Goal: Task Accomplishment & Management: Complete application form

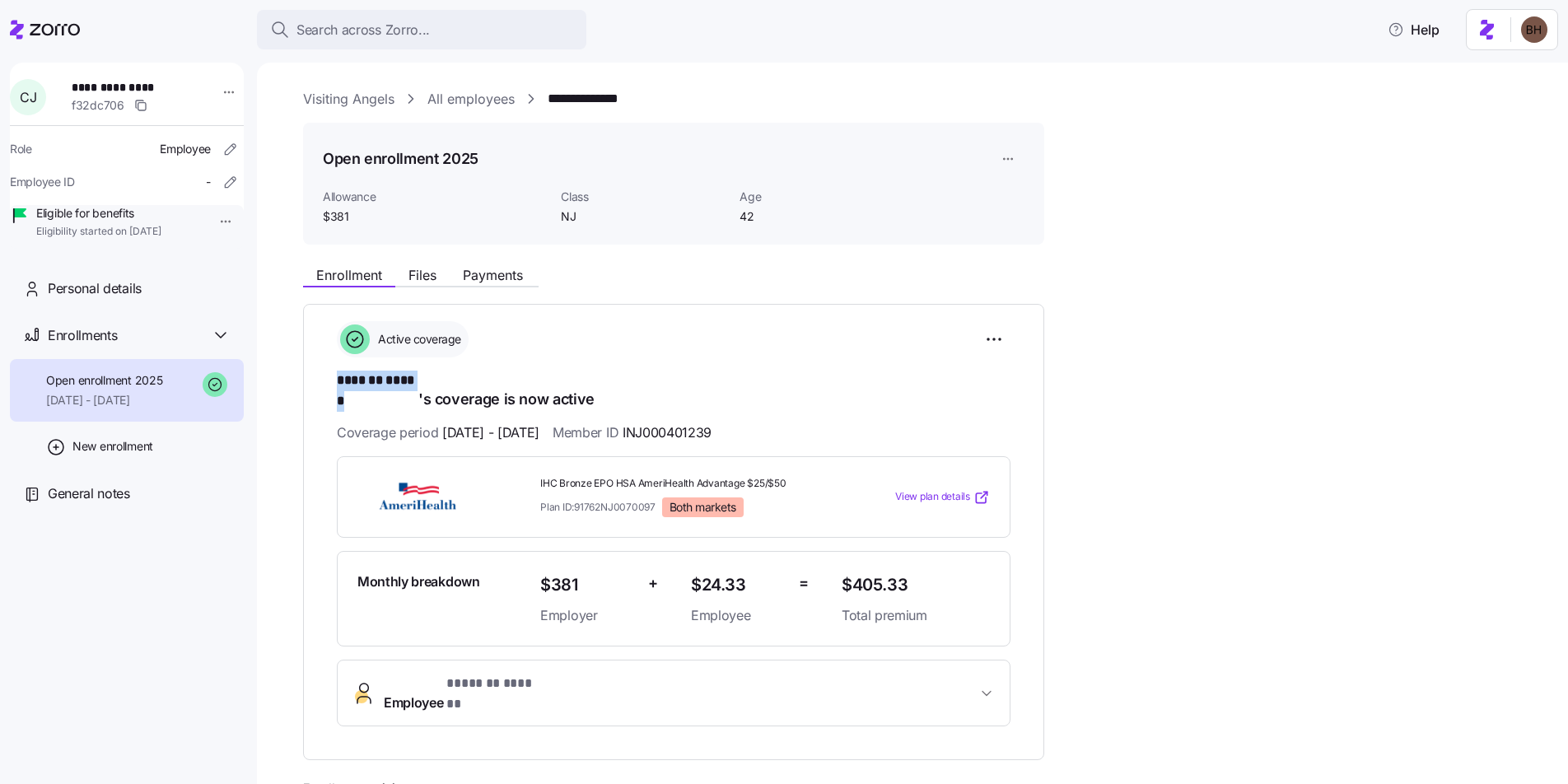
scroll to position [67, 0]
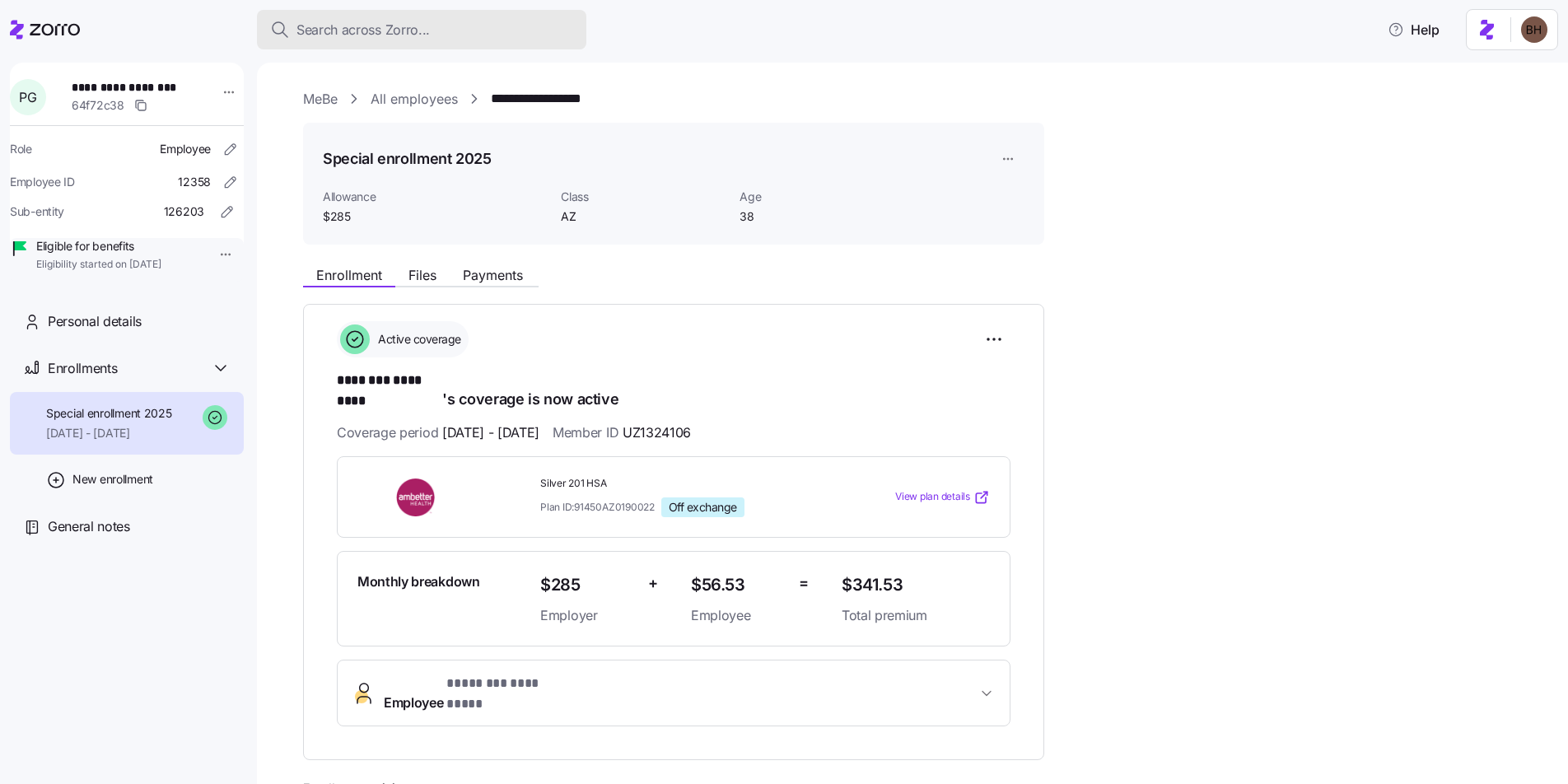
click at [390, 23] on span "Search across Zorro..." at bounding box center [363, 30] width 133 height 21
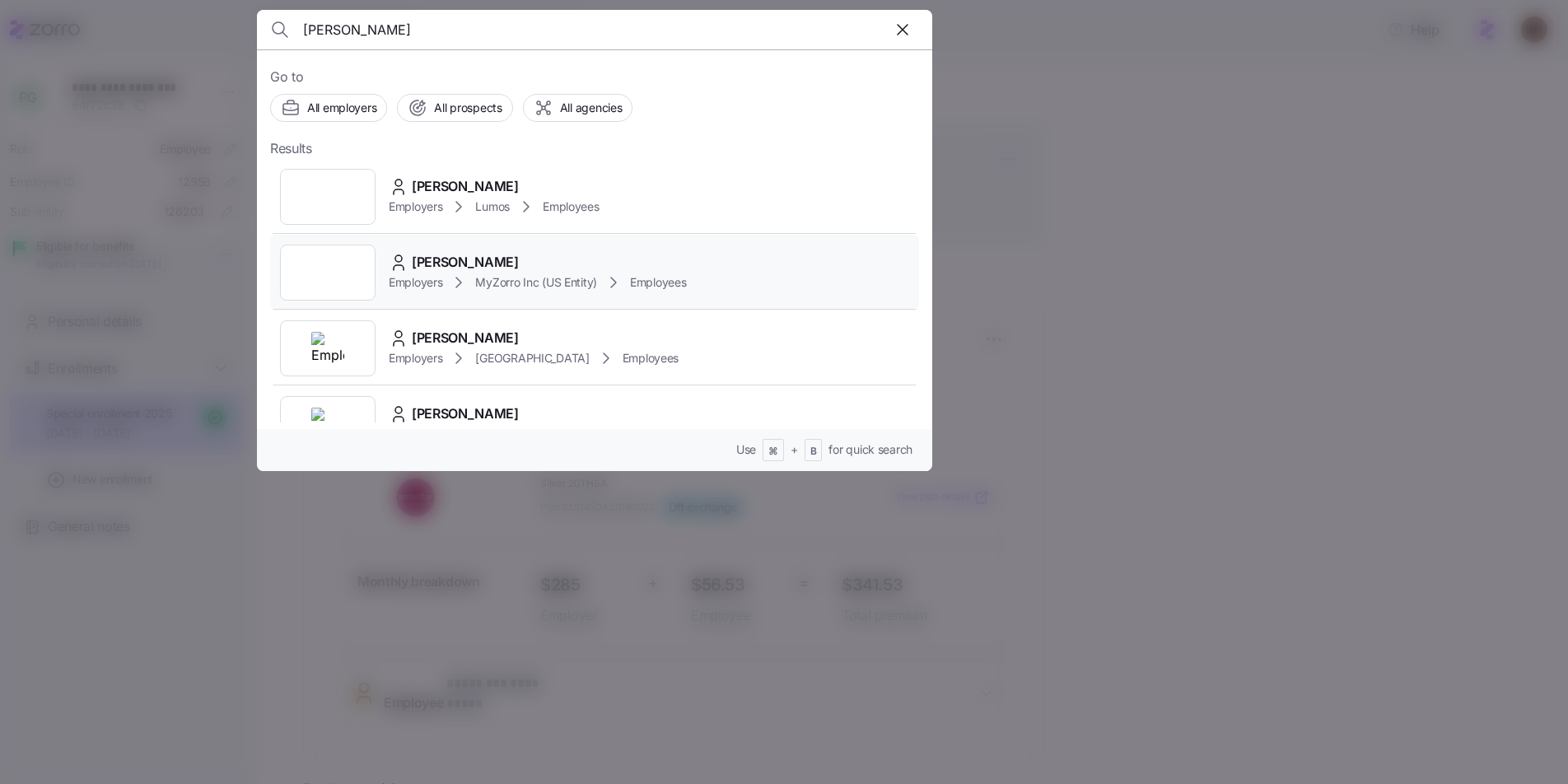
type input "bradley howell"
click at [466, 267] on span "Bradley Howell" at bounding box center [465, 262] width 107 height 21
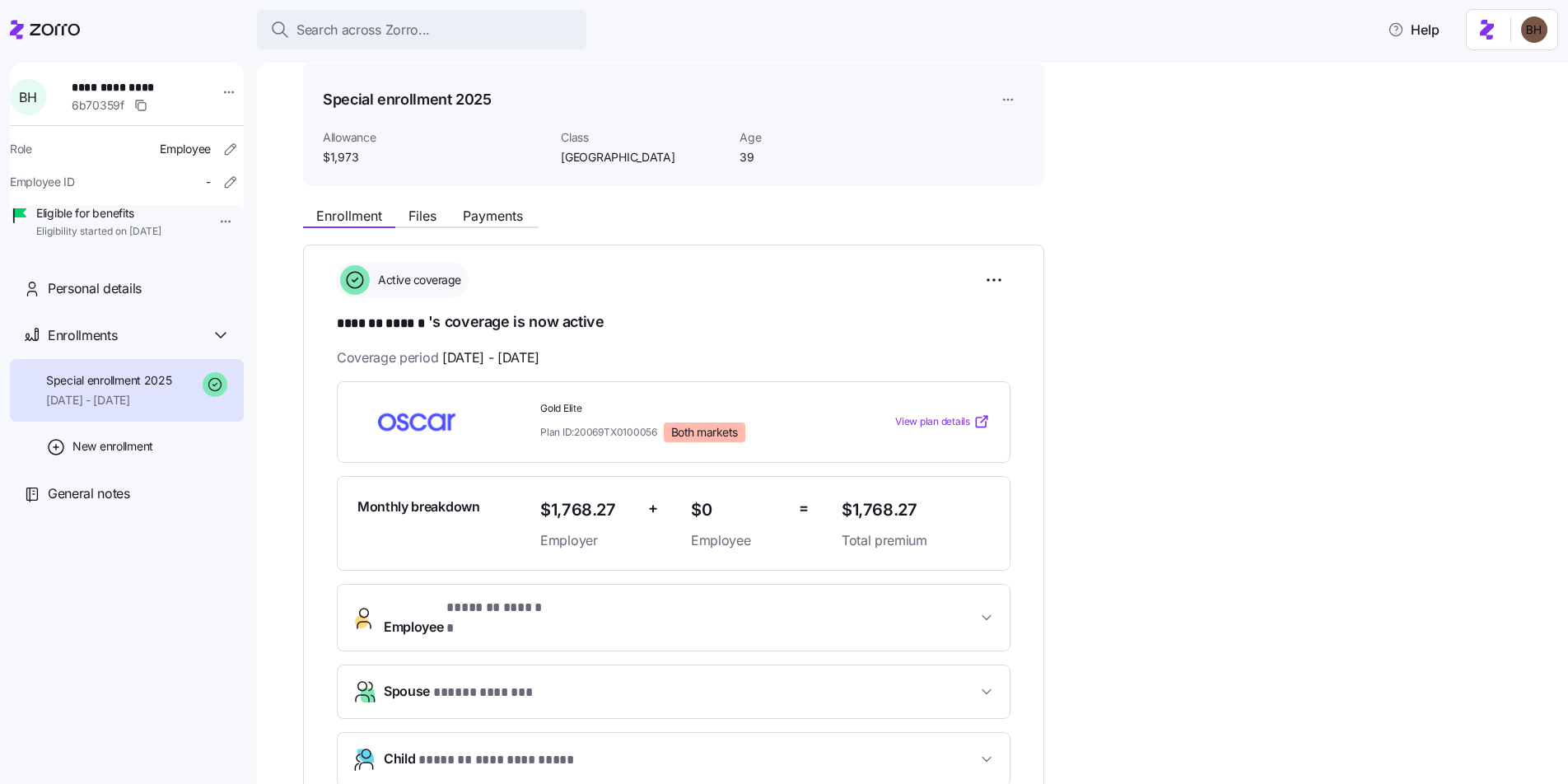
scroll to position [55, 0]
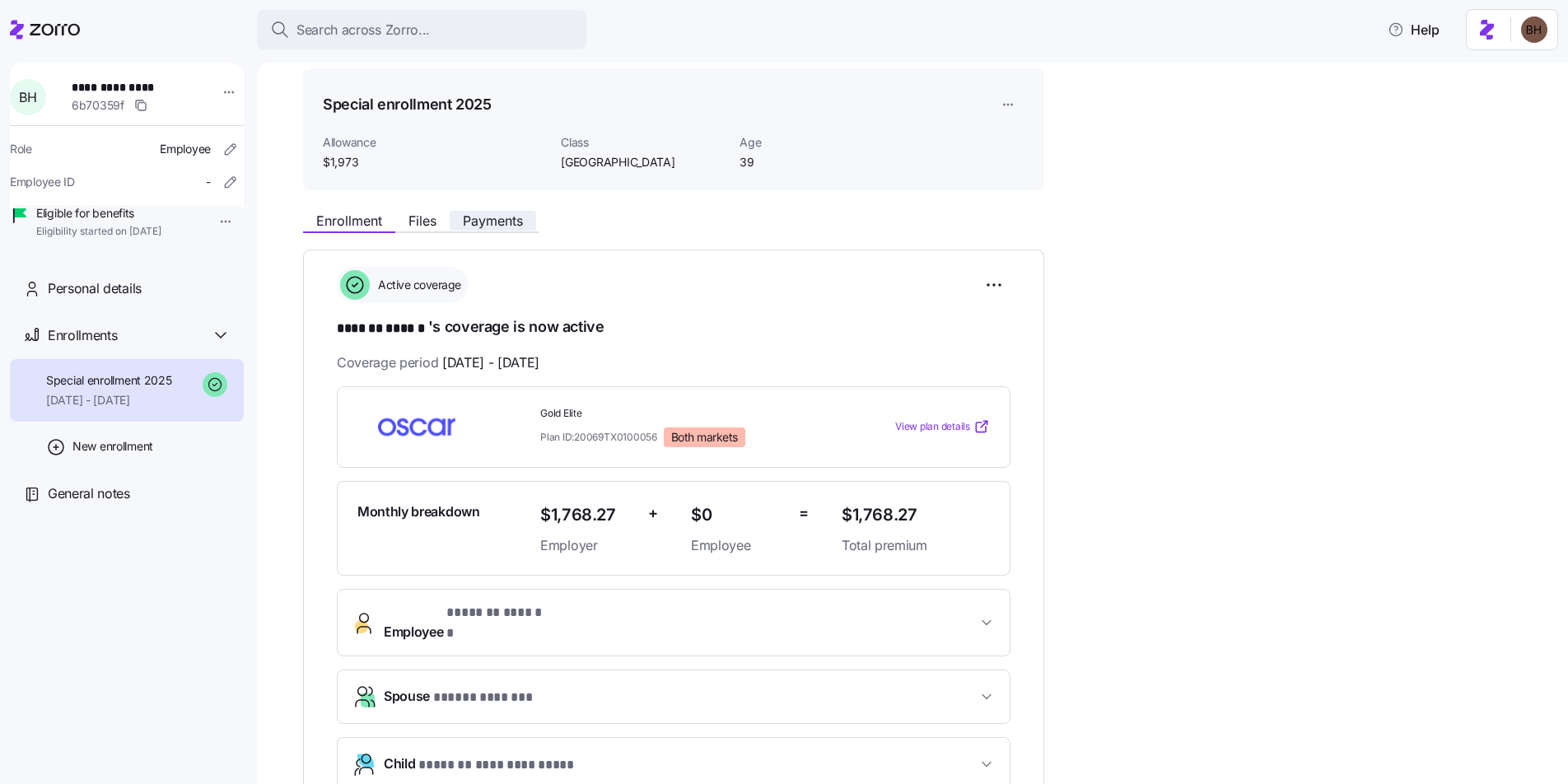
click at [511, 221] on span "Payments" at bounding box center [493, 221] width 60 height 13
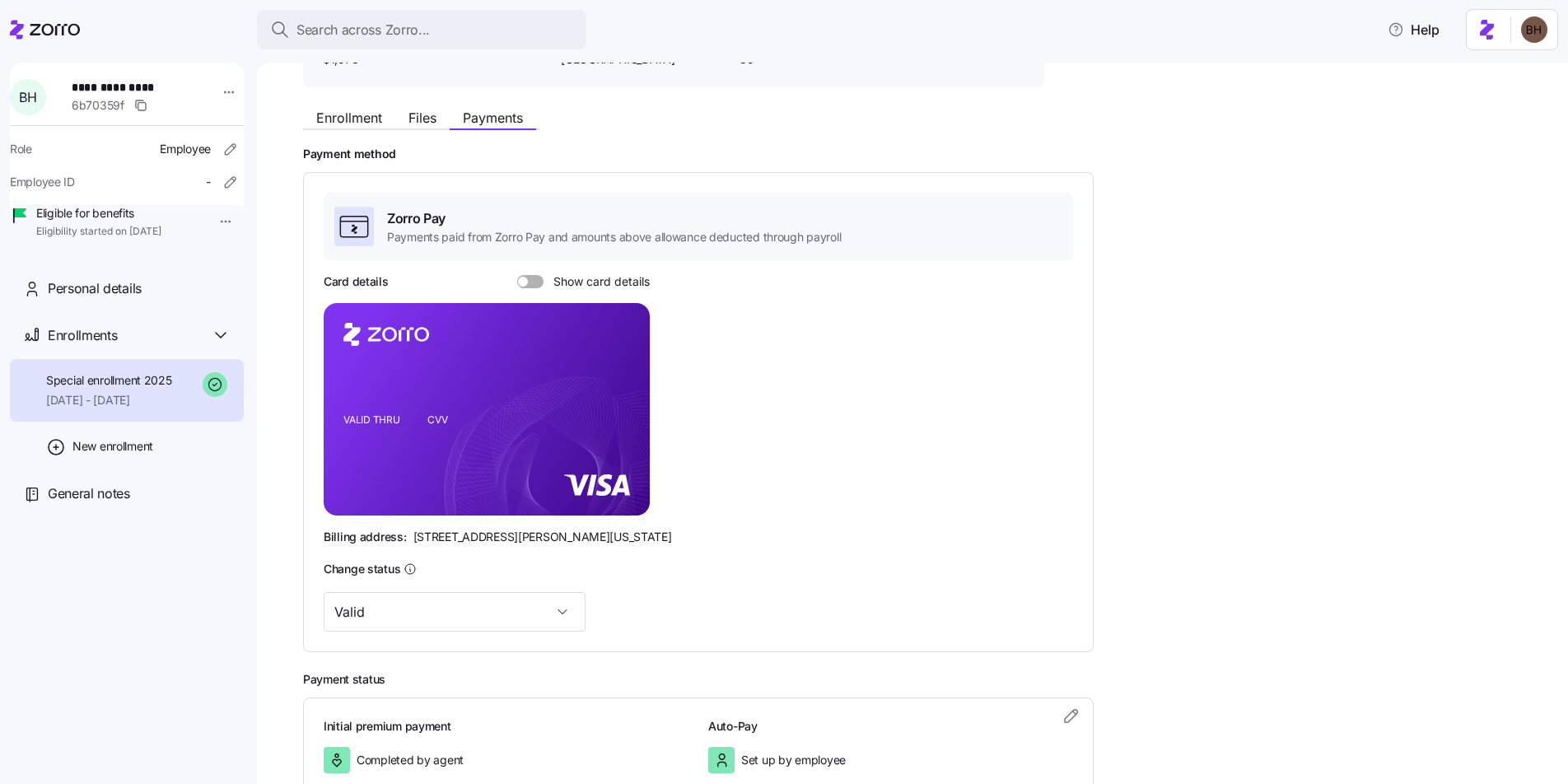
scroll to position [158, 0]
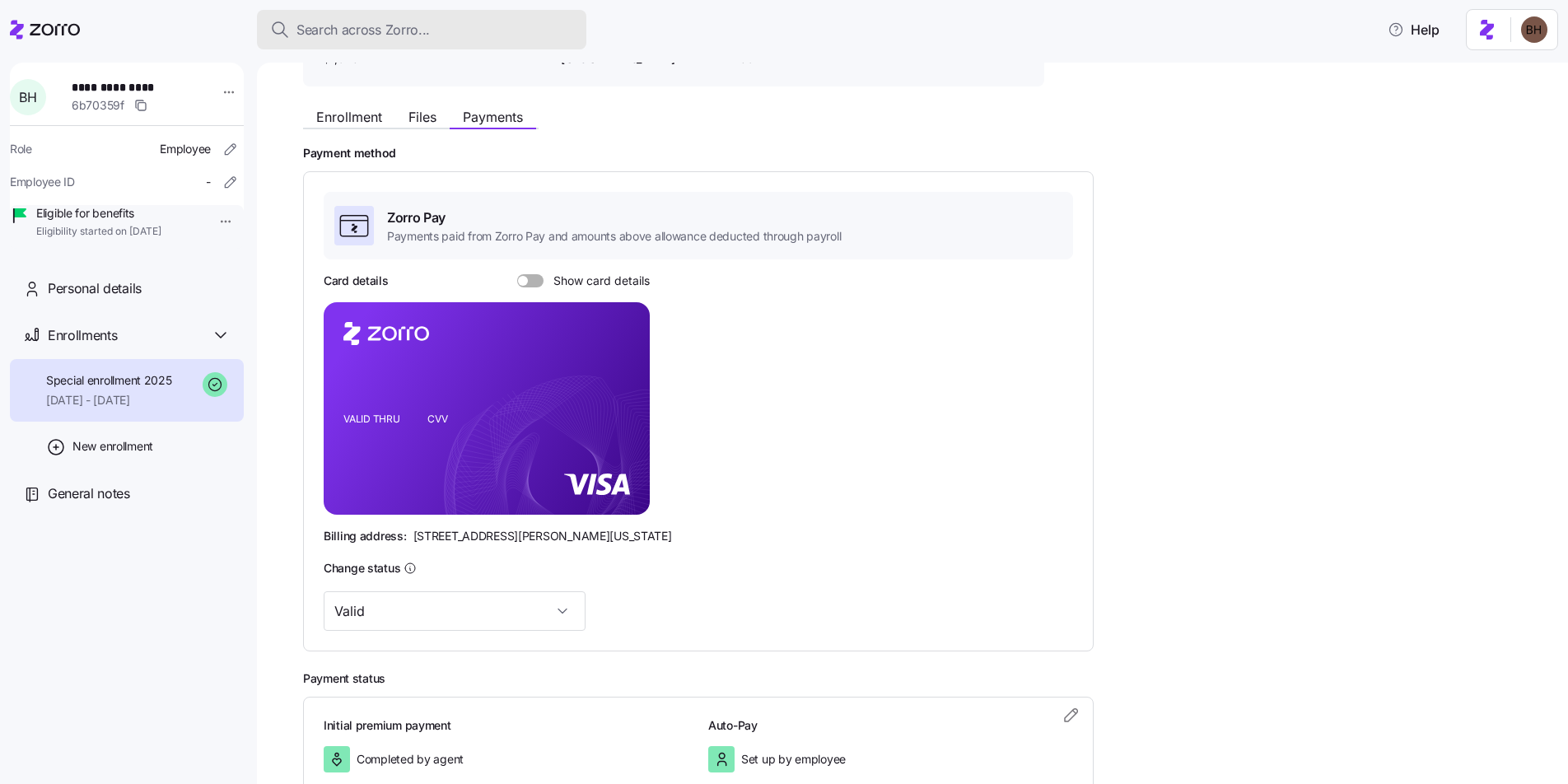
click at [352, 34] on span "Search across Zorro..." at bounding box center [363, 30] width 133 height 21
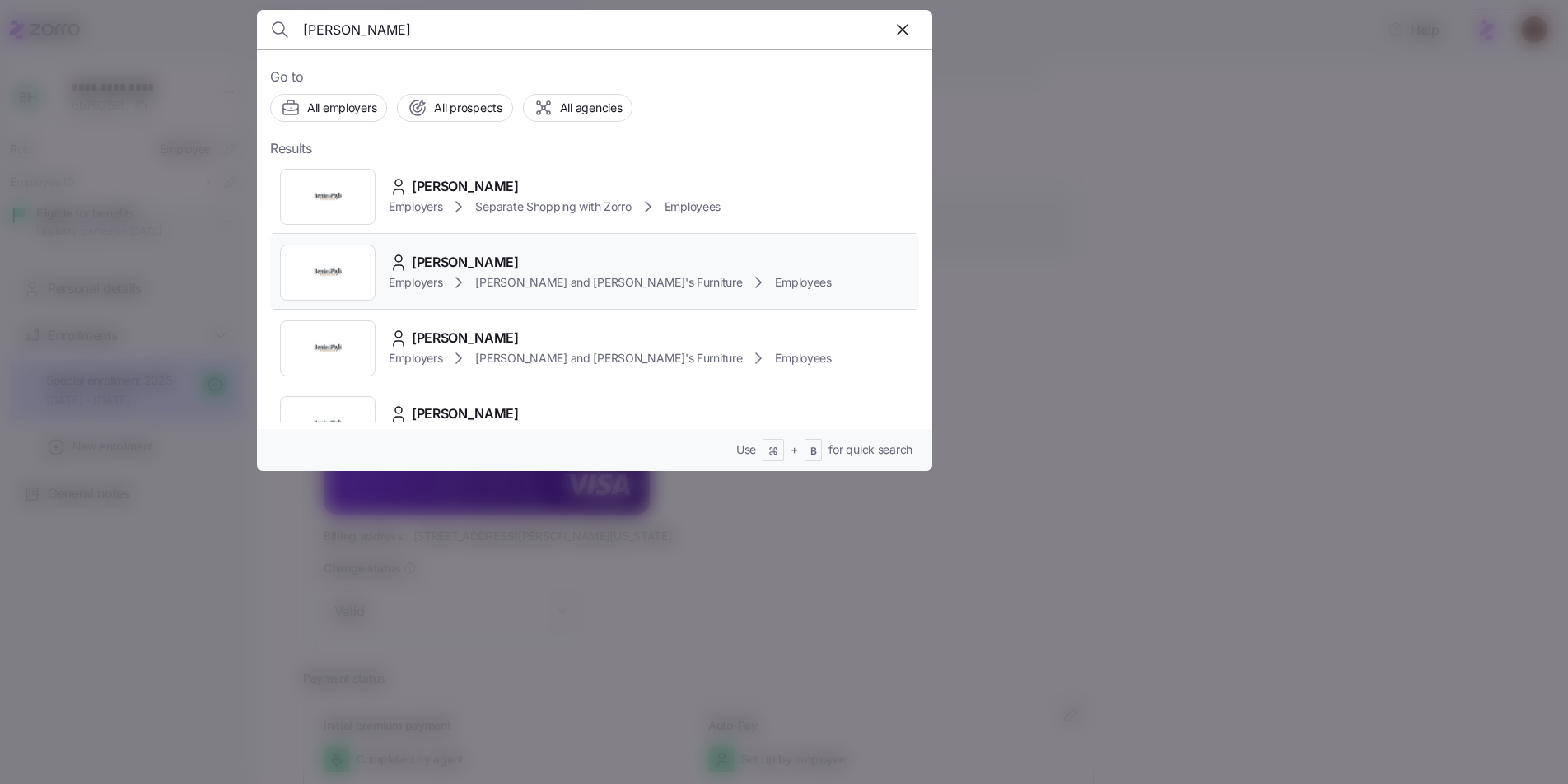
scroll to position [200, 0]
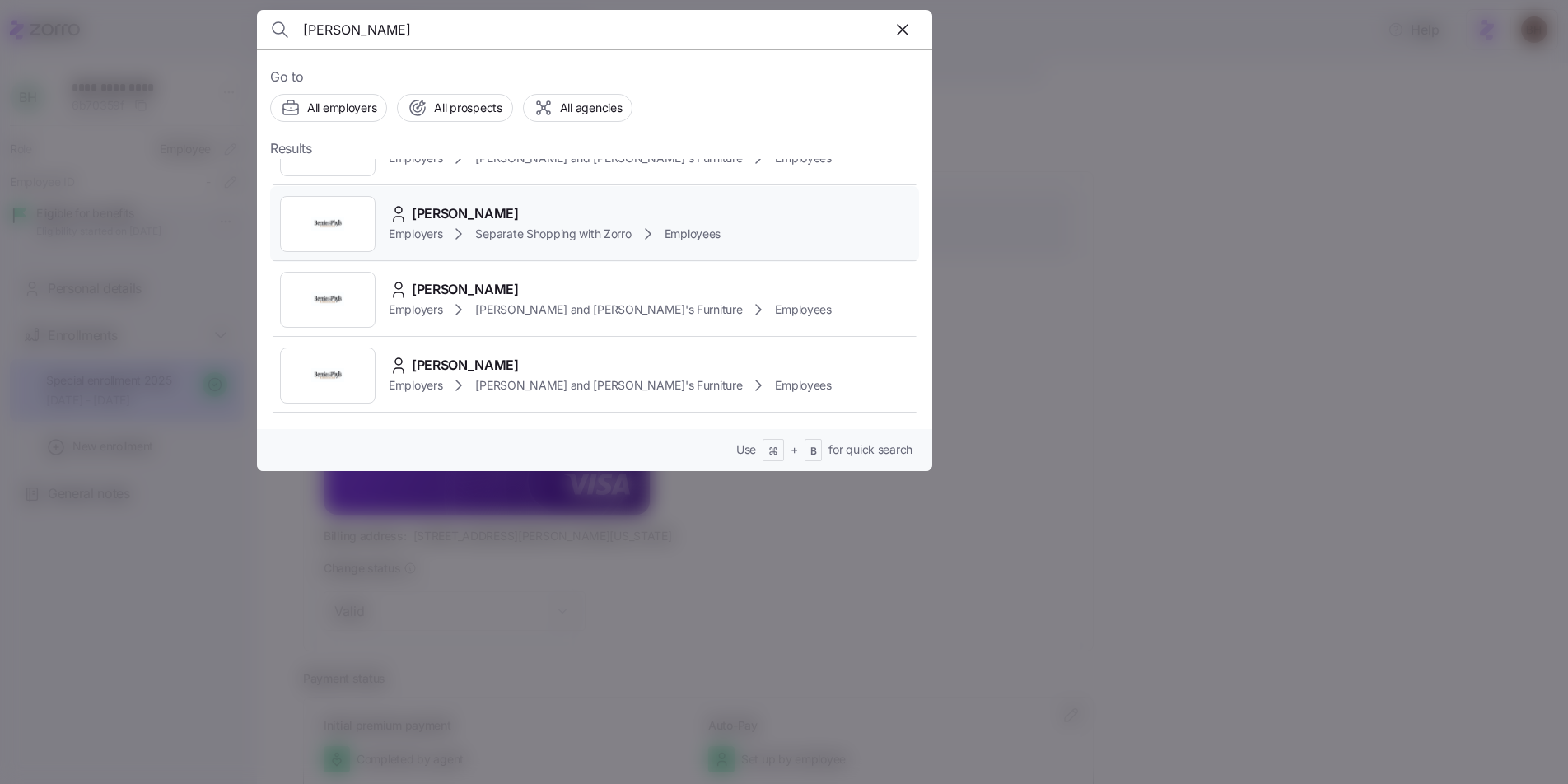
type input "rubin"
click at [540, 234] on span "Separate Shopping with Zorro" at bounding box center [552, 233] width 156 height 16
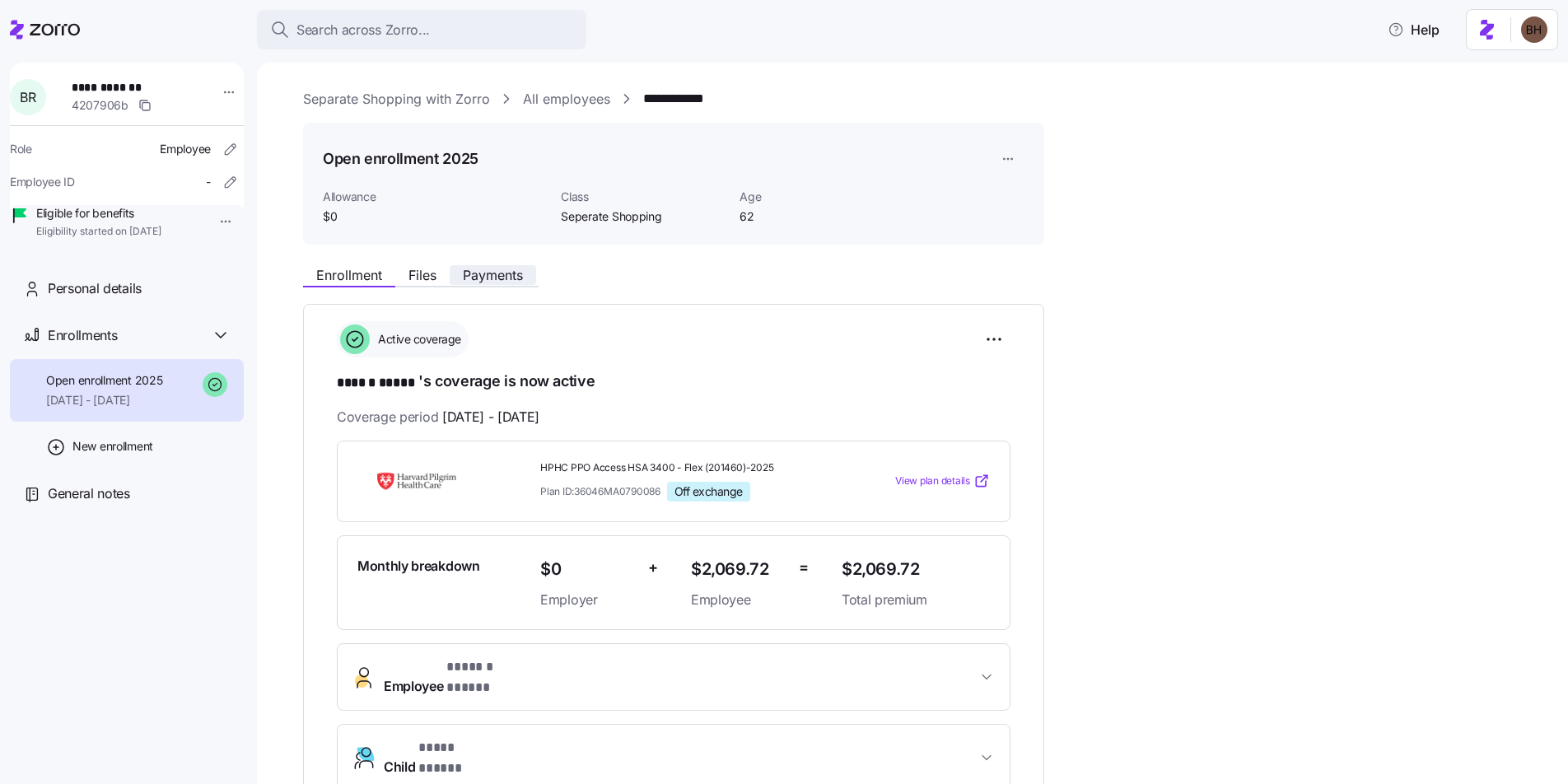
click at [513, 270] on span "Payments" at bounding box center [493, 274] width 60 height 13
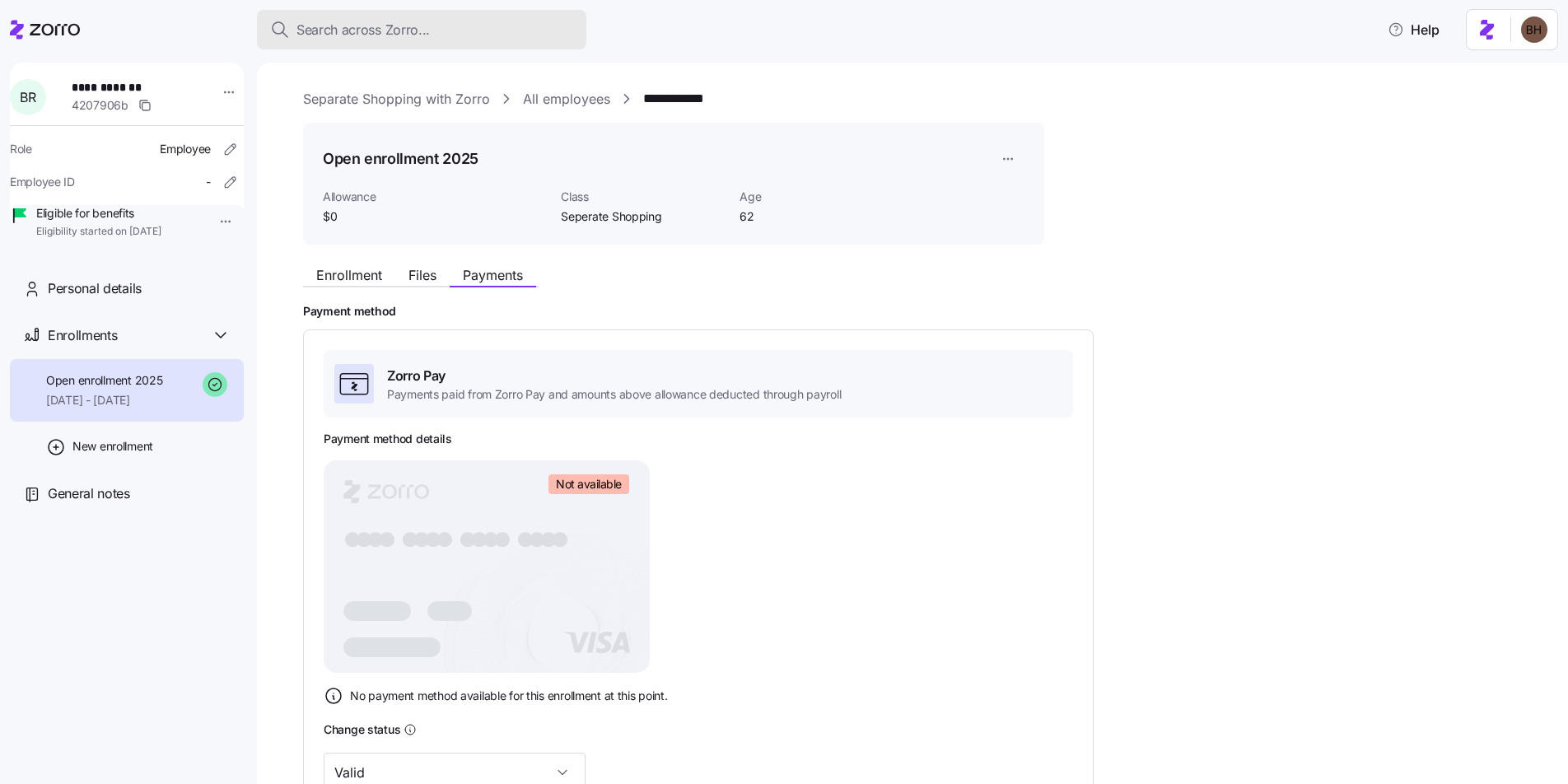
click at [340, 36] on span "Search across Zorro..." at bounding box center [363, 30] width 133 height 21
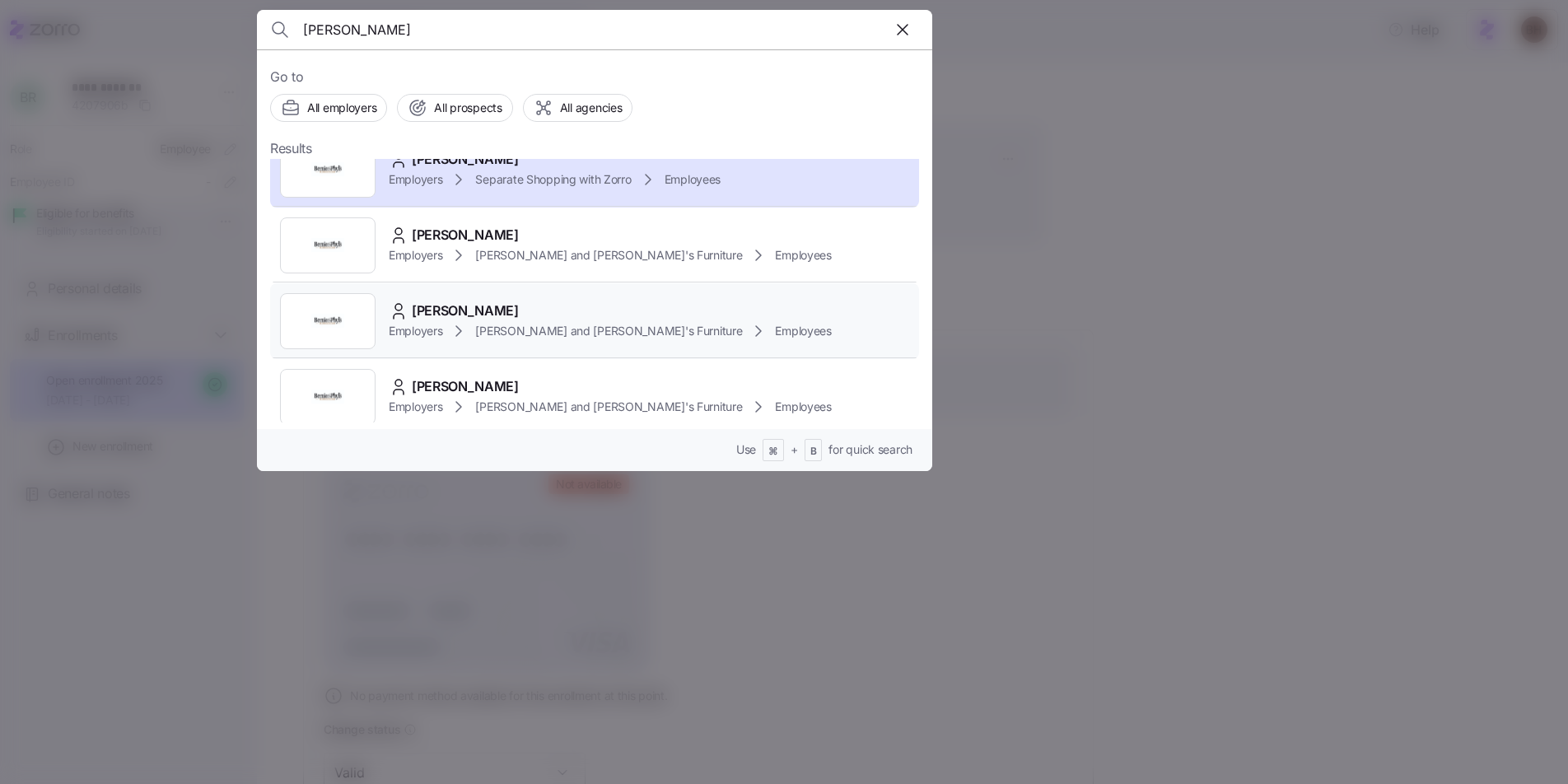
scroll to position [277, 0]
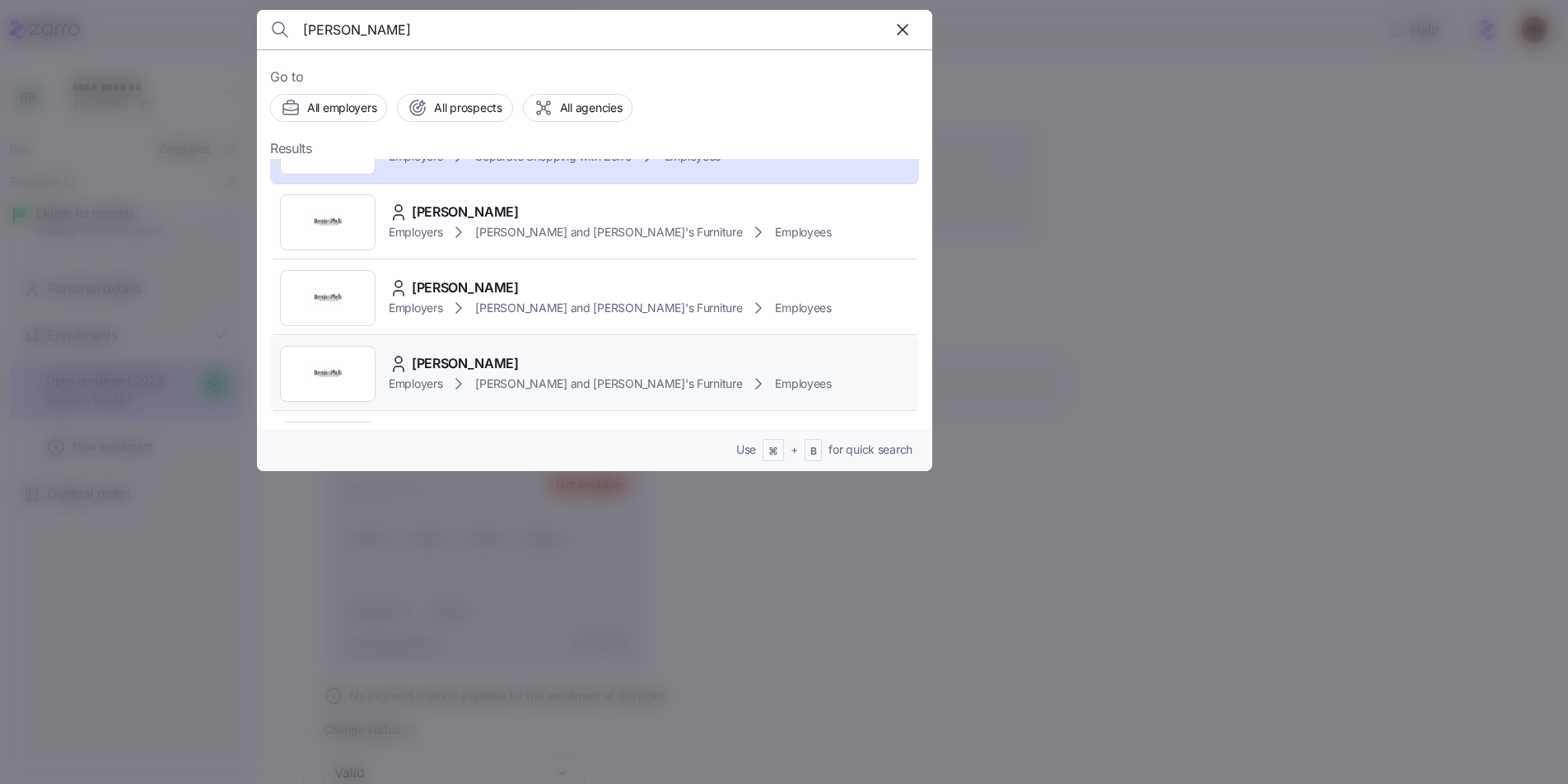
type input "rubin"
click at [700, 371] on div "DANIELLE RUBIN" at bounding box center [610, 363] width 443 height 21
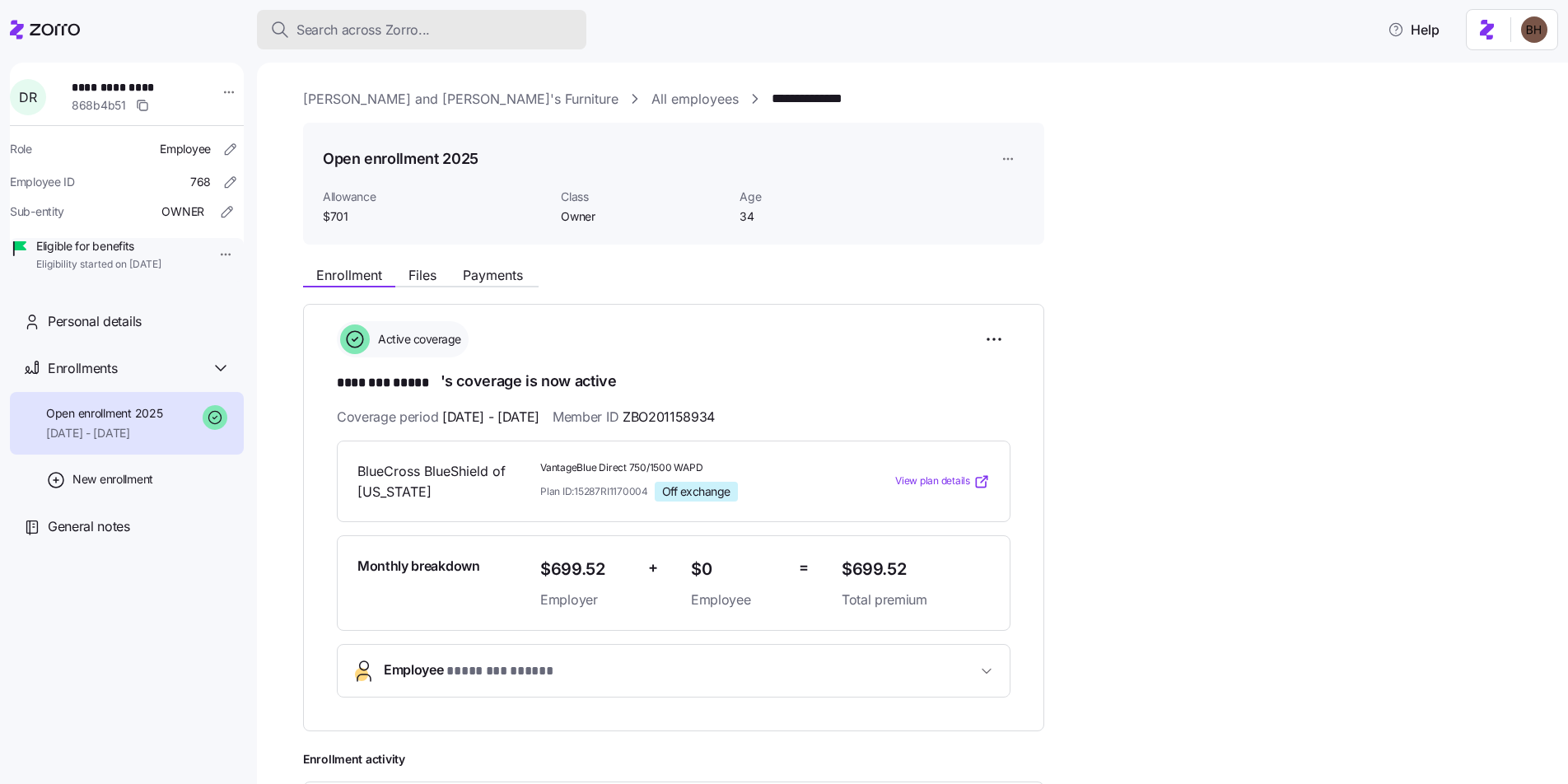
click at [426, 32] on span "Search across Zorro..." at bounding box center [363, 30] width 133 height 21
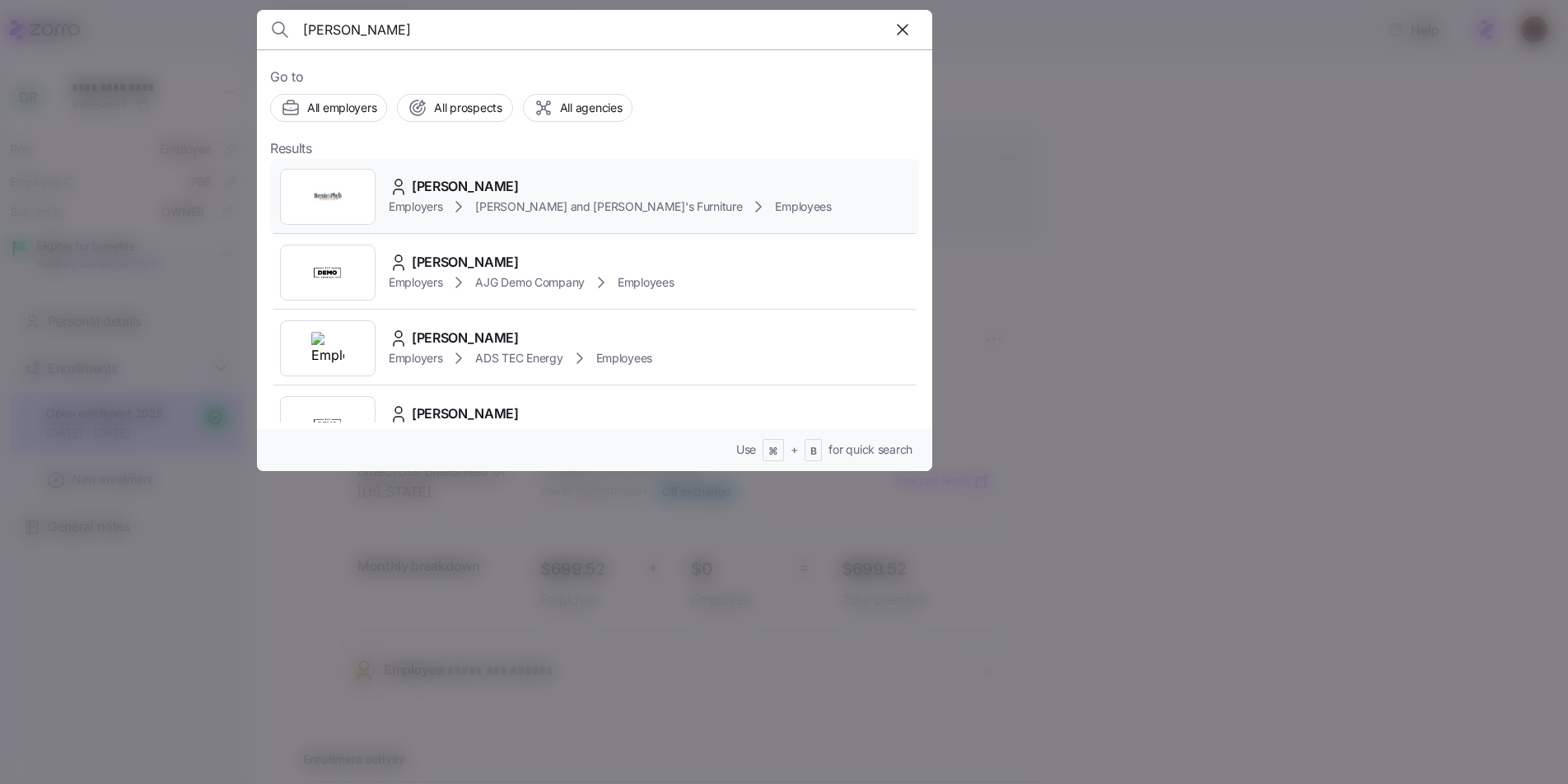
type input "gregory rubin"
click at [495, 188] on span "GREGORY RUBIN" at bounding box center [465, 186] width 107 height 21
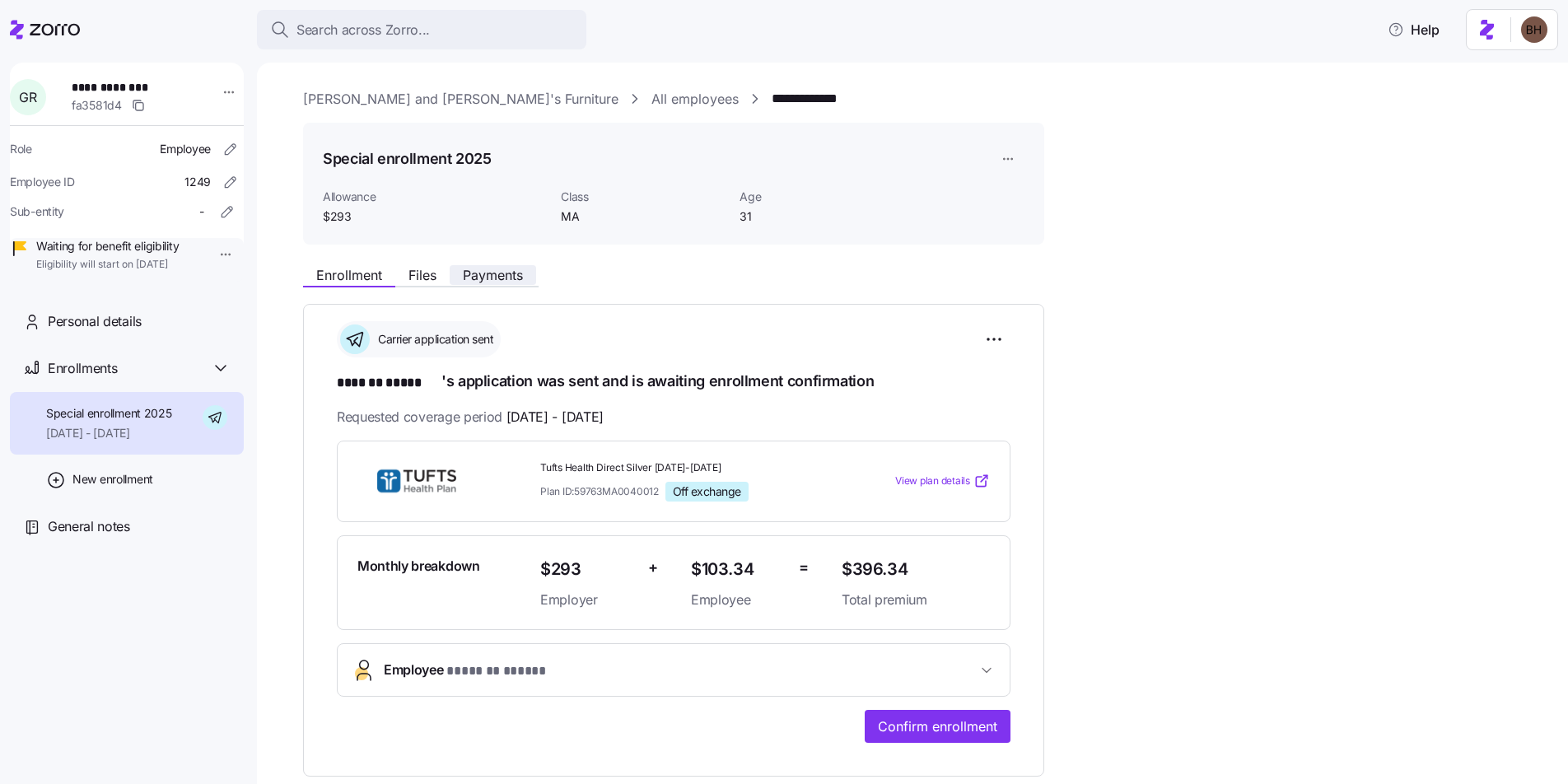
click at [489, 274] on span "Payments" at bounding box center [493, 274] width 60 height 13
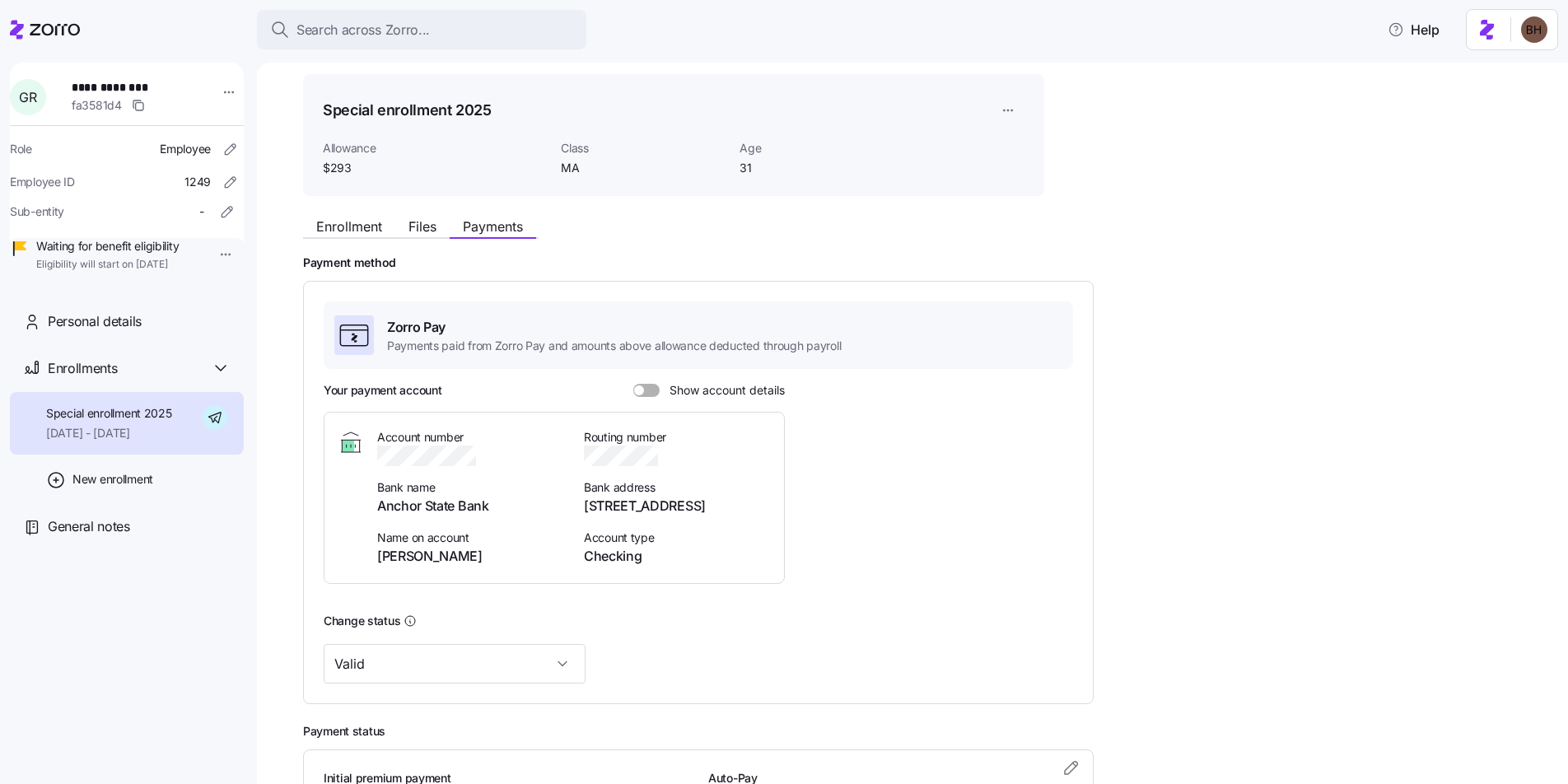
scroll to position [48, 0]
click at [399, 26] on span "Search across Zorro..." at bounding box center [363, 30] width 133 height 21
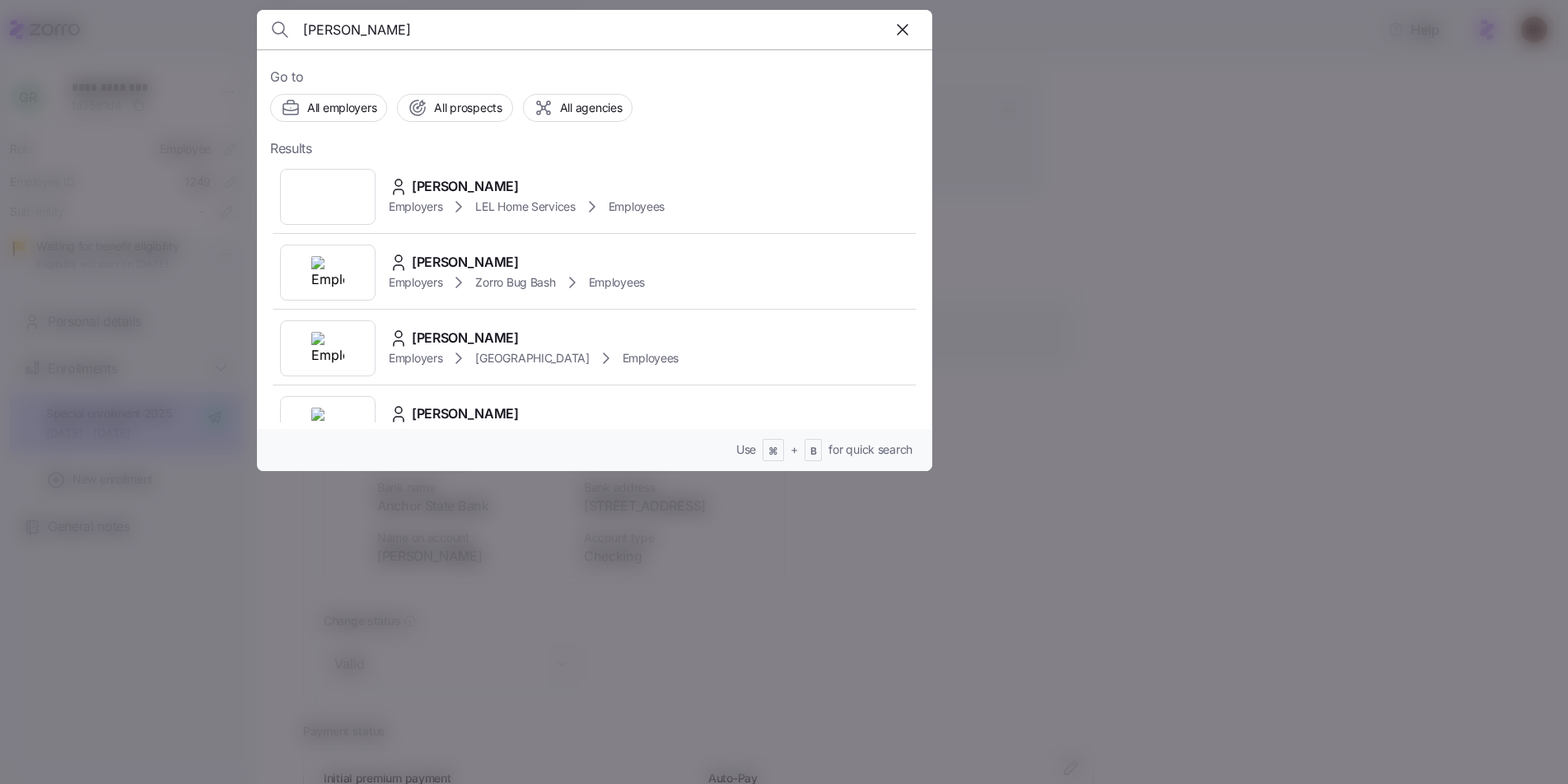
type input "bradley howell"
click at [587, 254] on div "Bradley Howell" at bounding box center [537, 262] width 298 height 21
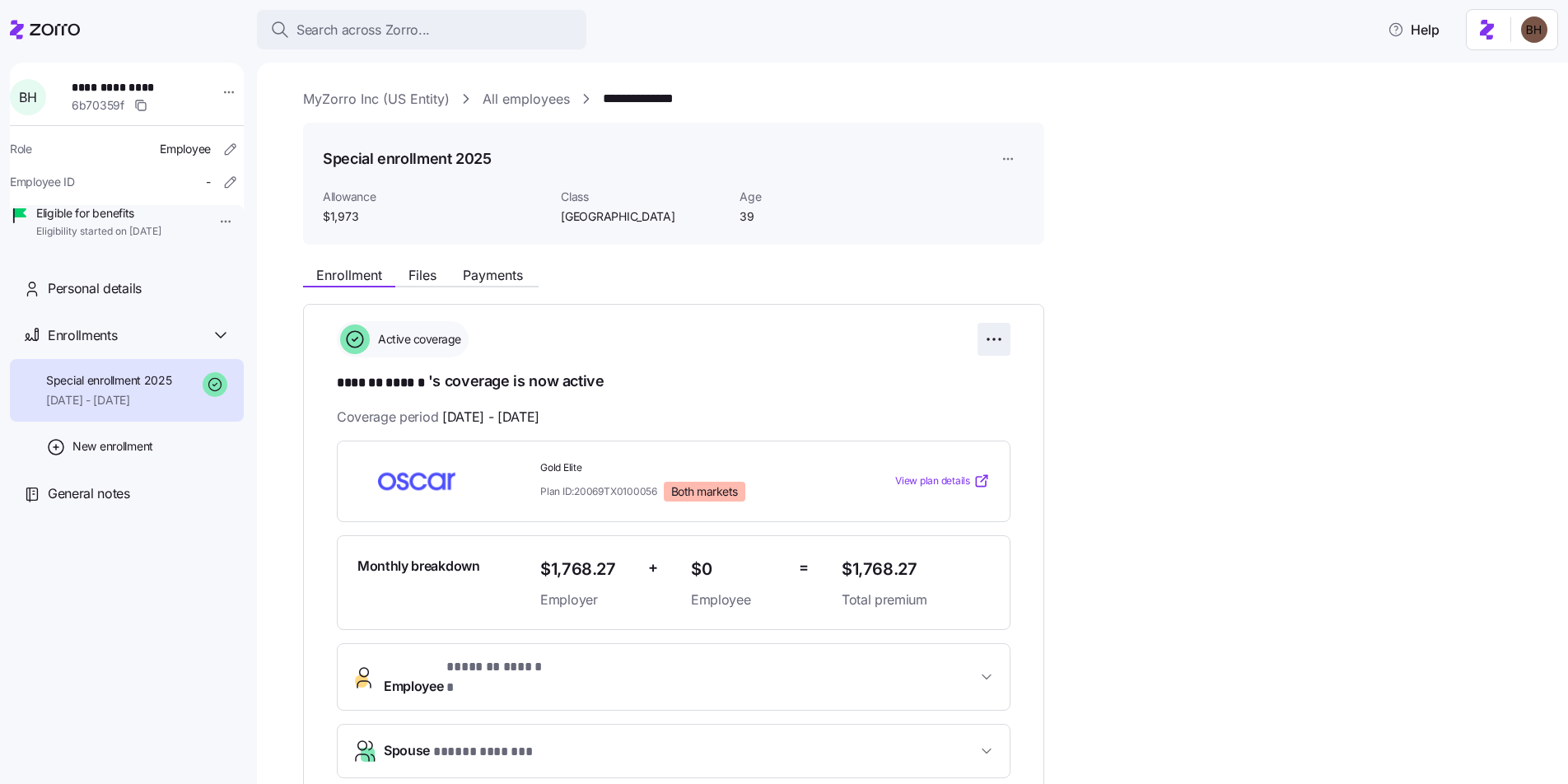
click at [1002, 335] on html "**********" at bounding box center [784, 387] width 1568 height 774
click at [929, 412] on span "Change enrollment details" at bounding box center [878, 406] width 134 height 16
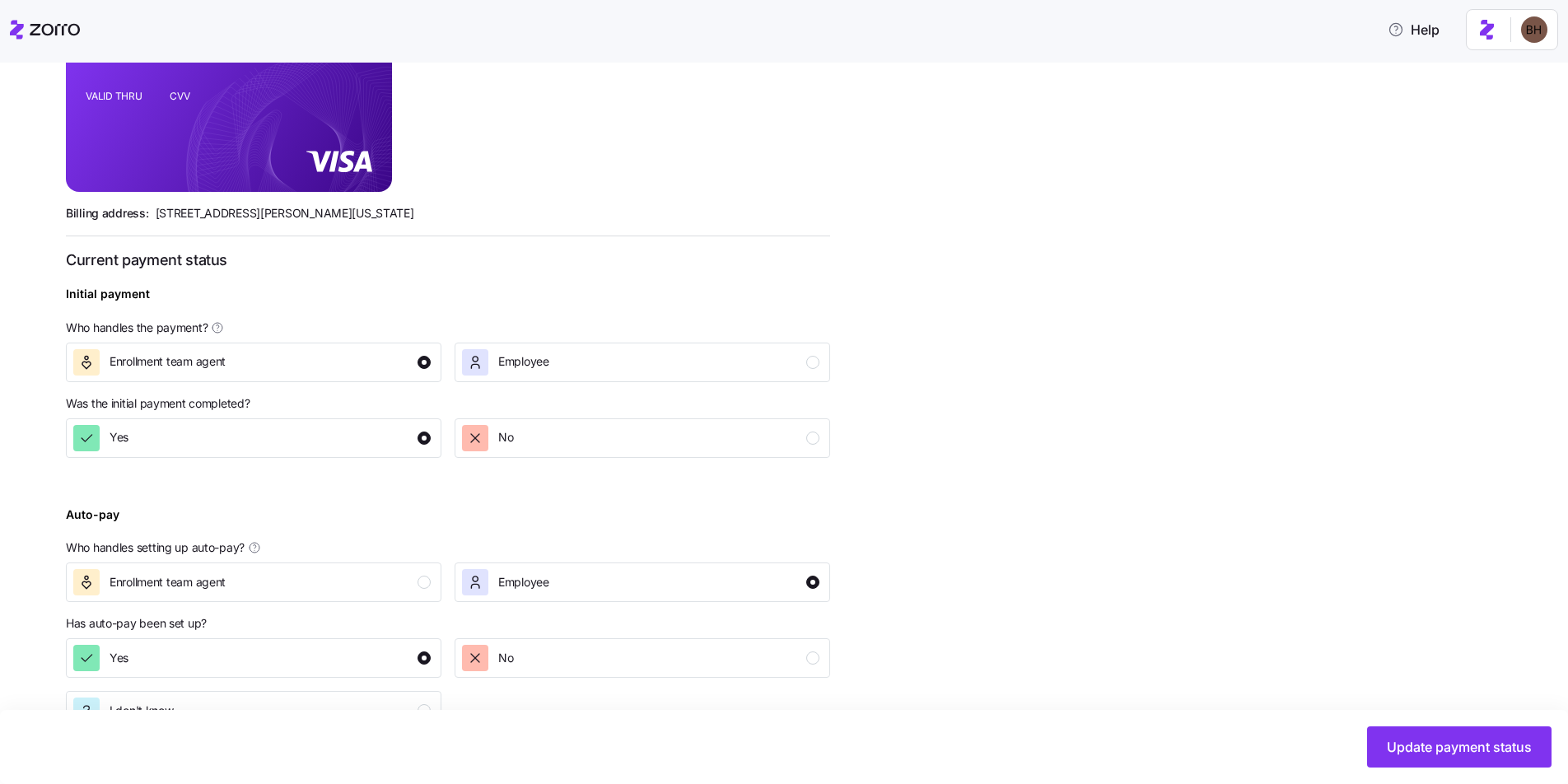
scroll to position [489, 0]
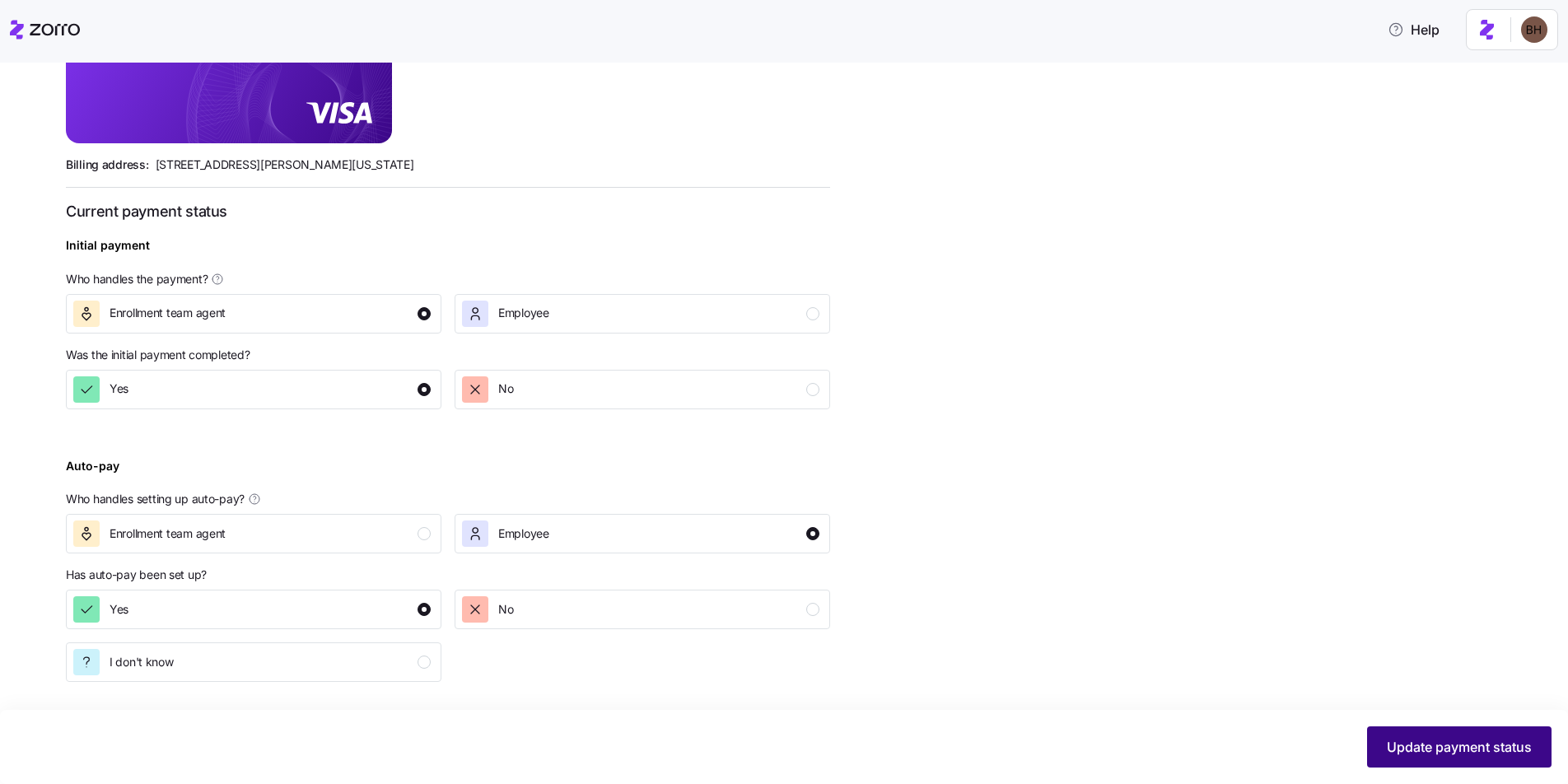
click at [1405, 737] on span "Update payment status" at bounding box center [1459, 747] width 145 height 20
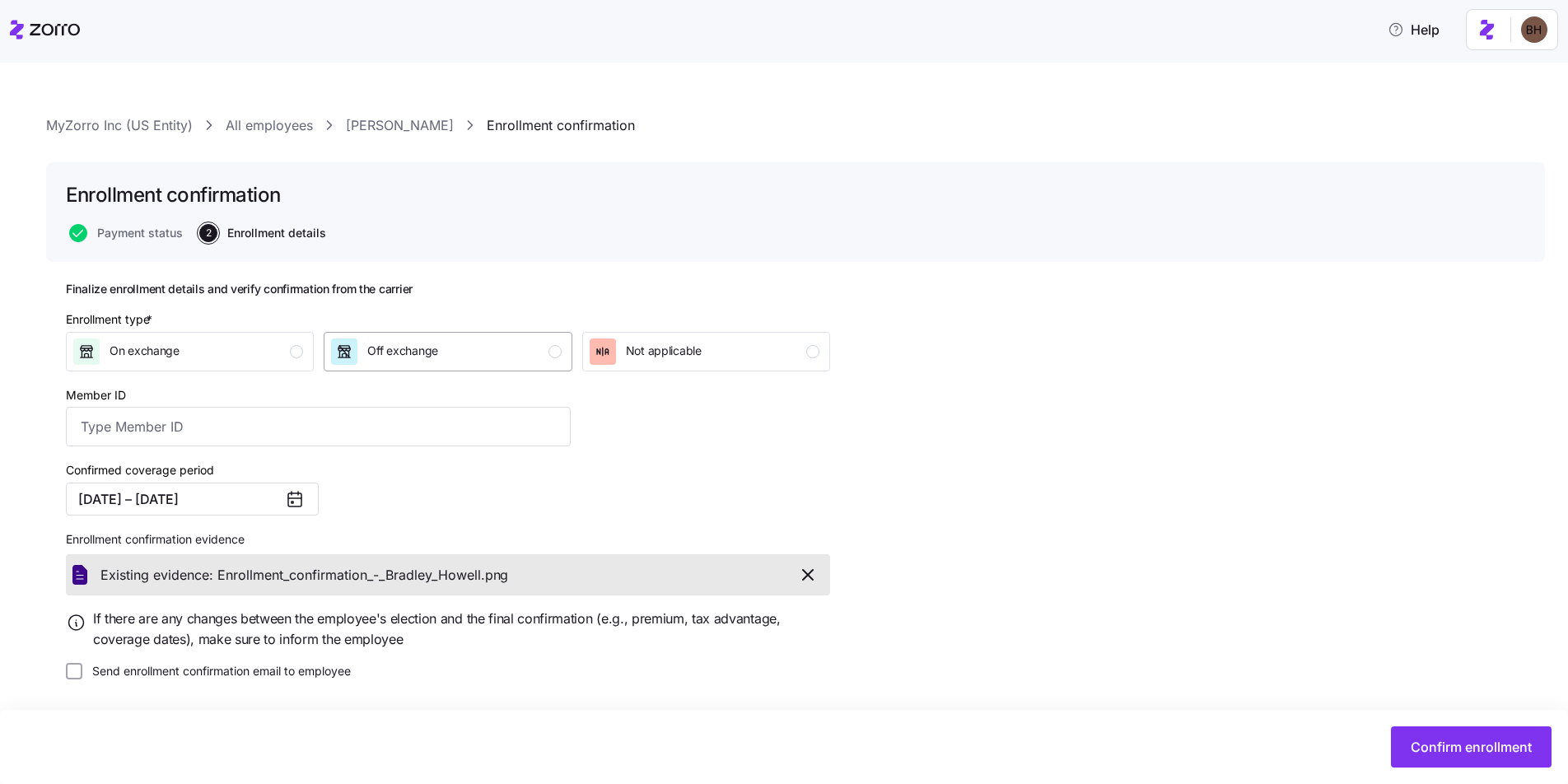
click at [506, 354] on div "Off exchange" at bounding box center [446, 351] width 230 height 26
click at [1460, 739] on span "Confirm enrollment" at bounding box center [1470, 747] width 121 height 20
